Goal: Task Accomplishment & Management: Use online tool/utility

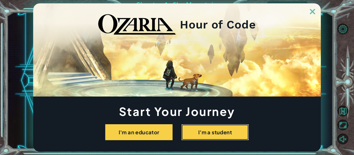
click at [185, 129] on button "I'm a student" at bounding box center [214, 132] width 67 height 16
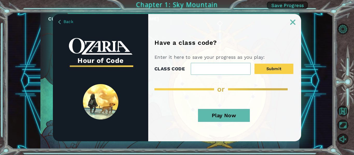
click at [295, 22] on img at bounding box center [292, 22] width 5 height 5
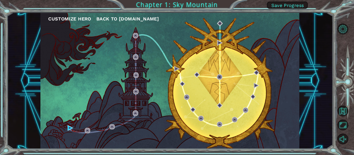
click at [295, 22] on ul "Customize Hero Back to [DOMAIN_NAME]" at bounding box center [173, 19] width 251 height 8
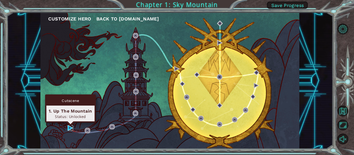
click at [69, 128] on img at bounding box center [70, 127] width 5 height 5
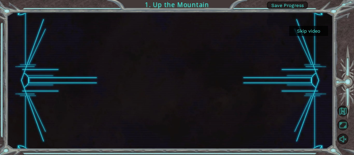
click at [317, 36] on button "Skip video" at bounding box center [308, 31] width 39 height 10
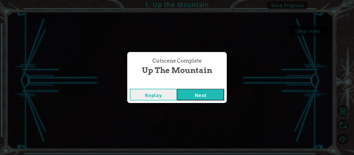
click at [216, 93] on button "Next" at bounding box center [200, 95] width 47 height 12
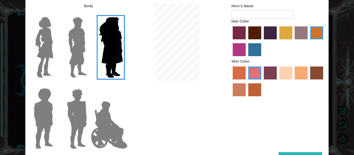
click at [255, 40] on div at bounding box center [277, 42] width 93 height 34
click at [253, 37] on label "maroon hair color" at bounding box center [254, 32] width 13 height 13
click at [246, 41] on input "maroon hair color" at bounding box center [246, 41] width 0 height 0
click at [67, 48] on img at bounding box center [77, 47] width 23 height 65
click at [89, 14] on input "Hero Lars" at bounding box center [89, 14] width 0 height 0
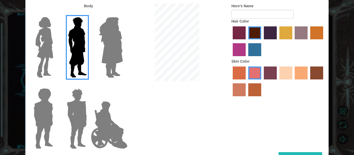
click at [103, 108] on img at bounding box center [109, 125] width 41 height 52
click at [123, 85] on input "Hero Jamie" at bounding box center [123, 85] width 0 height 0
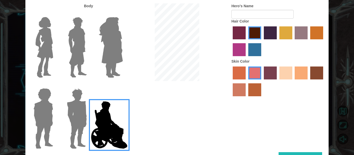
click at [79, 111] on img at bounding box center [77, 118] width 24 height 65
click at [89, 85] on input "Hero Garnet" at bounding box center [89, 85] width 0 height 0
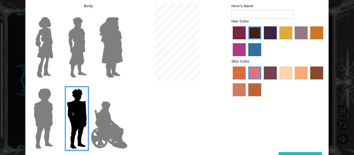
click at [78, 111] on img at bounding box center [77, 118] width 24 height 65
click at [89, 85] on input "Hero Garnet" at bounding box center [89, 85] width 0 height 0
click at [31, 121] on img at bounding box center [43, 118] width 24 height 65
click at [55, 85] on input "Hero Steven" at bounding box center [55, 85] width 0 height 0
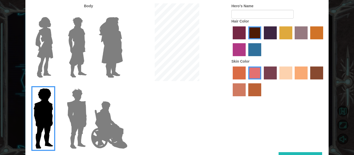
click at [38, 119] on img at bounding box center [43, 118] width 24 height 65
click at [55, 85] on input "Hero Steven" at bounding box center [55, 85] width 0 height 0
click at [290, 34] on label "tulip tree hair color" at bounding box center [285, 32] width 13 height 13
click at [277, 41] on input "tulip tree hair color" at bounding box center [277, 41] width 0 height 0
click at [250, 35] on label "maroon hair color" at bounding box center [254, 32] width 13 height 13
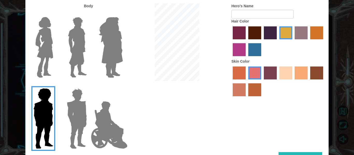
click at [246, 41] on input "maroon hair color" at bounding box center [246, 41] width 0 height 0
click at [305, 74] on label "tacao skin color" at bounding box center [301, 73] width 13 height 13
click at [293, 81] on input "tacao skin color" at bounding box center [293, 81] width 0 height 0
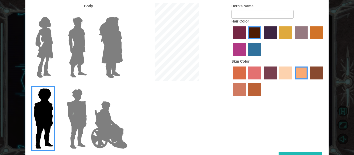
click at [251, 86] on label "smoke tree skin color" at bounding box center [254, 89] width 13 height 13
click at [246, 98] on input "smoke tree skin color" at bounding box center [246, 98] width 0 height 0
click at [242, 77] on label "sorbus skin color" at bounding box center [239, 73] width 13 height 13
click at [231, 81] on input "sorbus skin color" at bounding box center [231, 81] width 0 height 0
